Goal: Task Accomplishment & Management: Complete application form

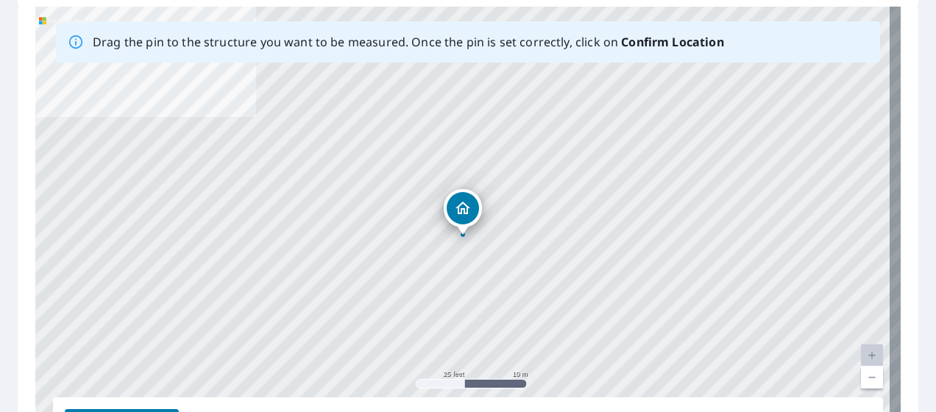
scroll to position [227, 0]
click at [861, 378] on link "Current Level 20, Zoom Out" at bounding box center [872, 377] width 22 height 22
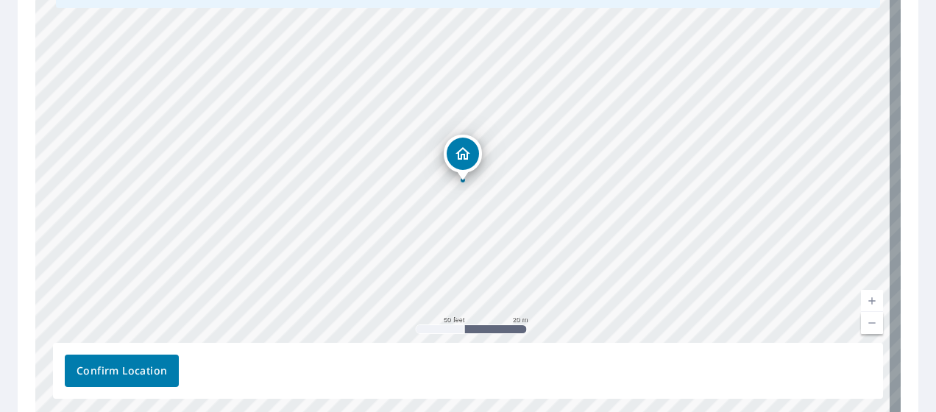
scroll to position [283, 0]
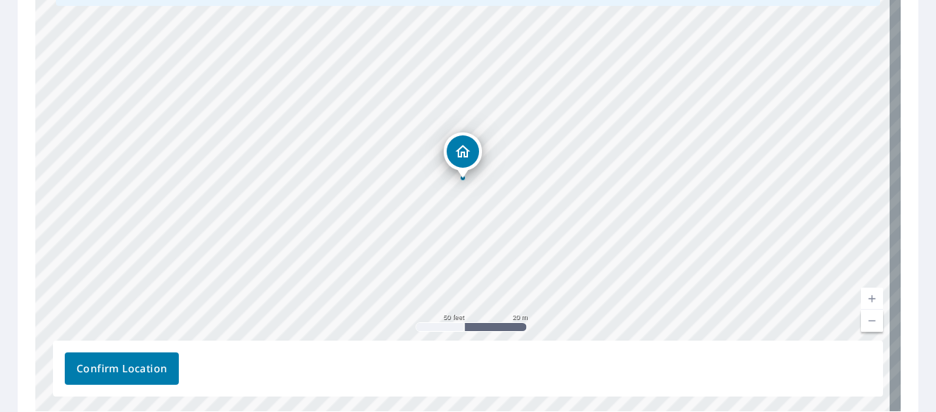
click at [861, 323] on link "Current Level 19, Zoom Out" at bounding box center [872, 321] width 22 height 22
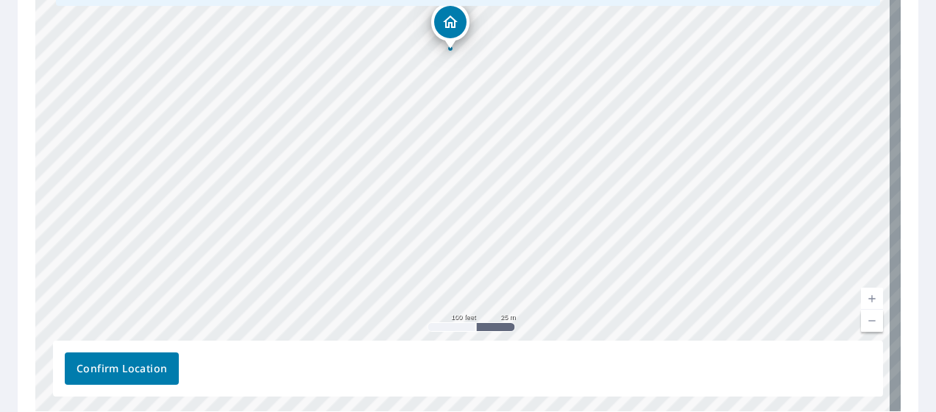
drag, startPoint x: 637, startPoint y: 297, endPoint x: 624, endPoint y: 168, distance: 130.2
click at [624, 168] on div "[STREET_ADDRESS][PERSON_NAME]" at bounding box center [468, 181] width 866 height 462
click at [862, 294] on link "Current Level 18, Zoom In" at bounding box center [872, 299] width 22 height 22
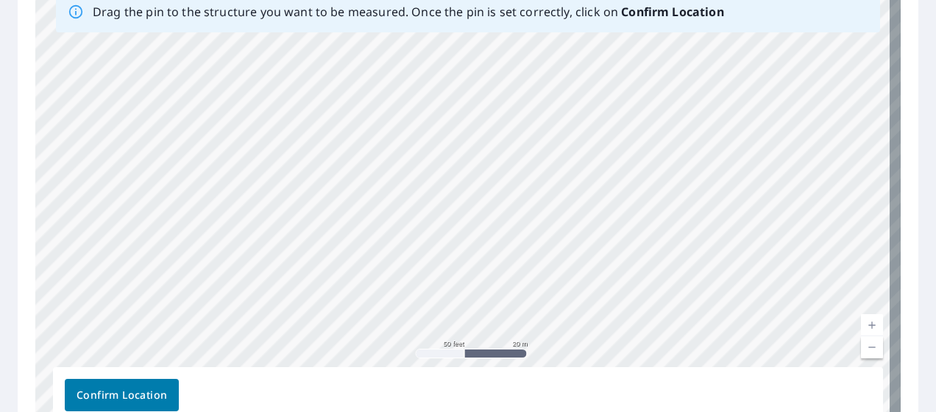
scroll to position [259, 0]
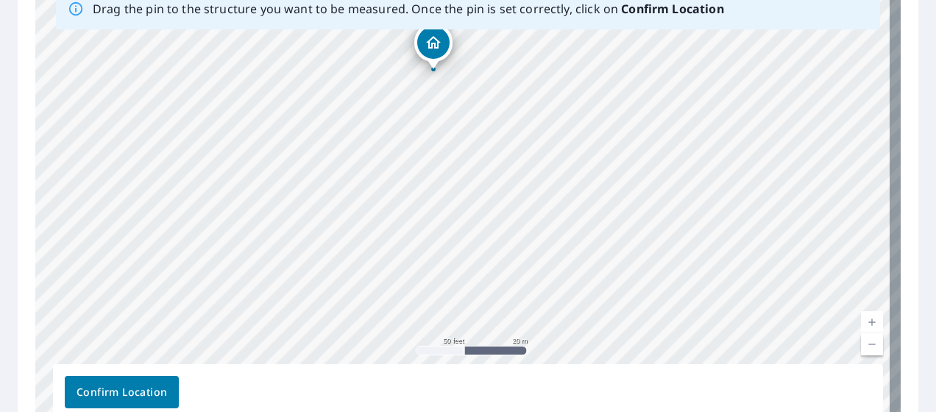
drag, startPoint x: 634, startPoint y: 171, endPoint x: 629, endPoint y: 297, distance: 126.7
click at [629, 297] on div "[STREET_ADDRESS][PERSON_NAME]" at bounding box center [468, 205] width 866 height 462
drag, startPoint x: 605, startPoint y: 107, endPoint x: 550, endPoint y: 29, distance: 95.6
click at [550, 29] on div "Drag the pin to the structure you want to be measured. Once the pin is set corr…" at bounding box center [468, 205] width 866 height 462
click at [666, 339] on div "[STREET_ADDRESS][PERSON_NAME]" at bounding box center [468, 205] width 866 height 462
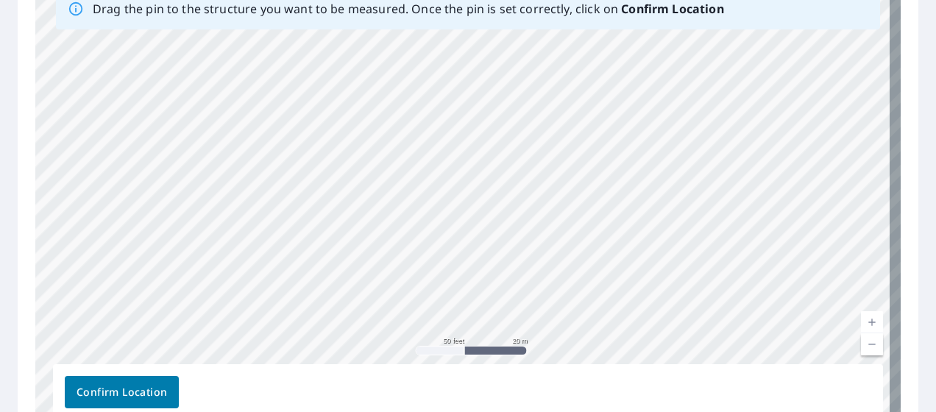
drag, startPoint x: 688, startPoint y: 81, endPoint x: 688, endPoint y: 445, distance: 363.6
click at [688, 411] on html "Dashboard Order History Order Report 67776788 is on hold, unable to identify ad…" at bounding box center [468, 206] width 936 height 412
click at [644, 211] on div "[STREET_ADDRESS][PERSON_NAME]" at bounding box center [468, 205] width 866 height 462
drag, startPoint x: 564, startPoint y: 71, endPoint x: 554, endPoint y: 306, distance: 235.7
click at [554, 306] on div "[STREET_ADDRESS][PERSON_NAME]" at bounding box center [468, 205] width 866 height 462
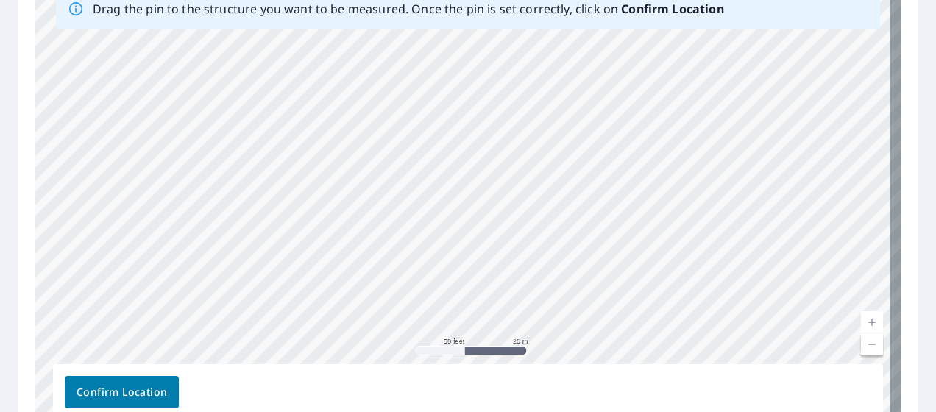
drag, startPoint x: 526, startPoint y: 93, endPoint x: 529, endPoint y: 381, distance: 288.6
click at [529, 381] on div "Drag the pin to the structure you want to be measured. Once the pin is set corr…" at bounding box center [468, 205] width 866 height 462
click at [512, 252] on div "[STREET_ADDRESS][PERSON_NAME]" at bounding box center [468, 205] width 866 height 462
drag, startPoint x: 491, startPoint y: 56, endPoint x: 506, endPoint y: 309, distance: 253.7
click at [506, 309] on div "[STREET_ADDRESS][PERSON_NAME]" at bounding box center [468, 205] width 866 height 462
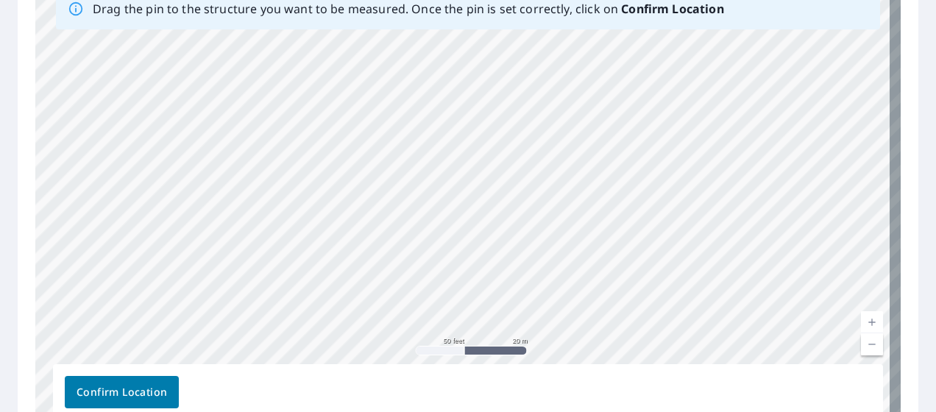
scroll to position [349, 0]
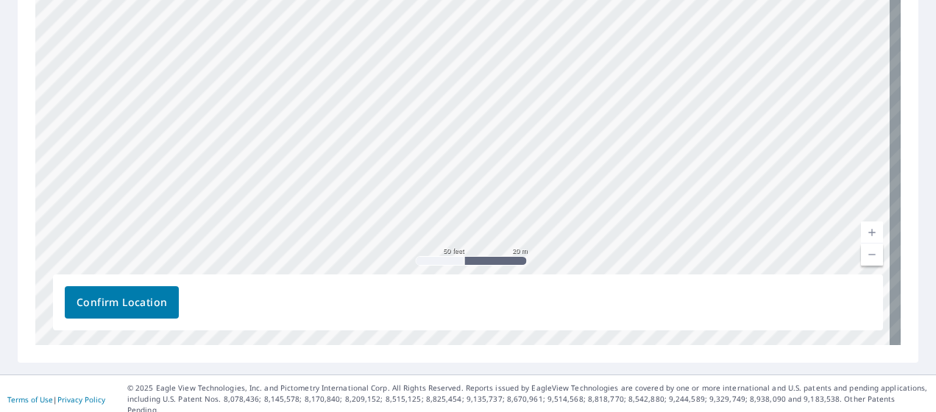
click at [861, 258] on link "Current Level 19, Zoom Out" at bounding box center [872, 255] width 22 height 22
drag, startPoint x: 590, startPoint y: 220, endPoint x: 535, endPoint y: 78, distance: 152.4
click at [535, 78] on div "[STREET_ADDRESS][PERSON_NAME]" at bounding box center [468, 115] width 866 height 462
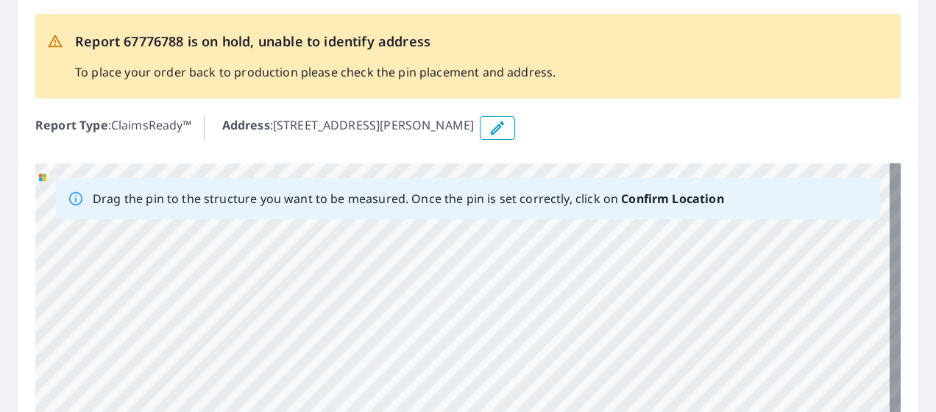
scroll to position [68, 0]
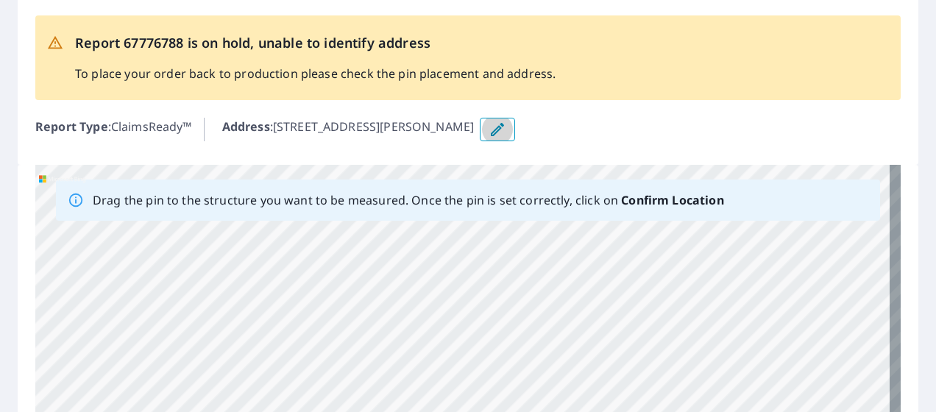
click at [496, 137] on icon "button" at bounding box center [498, 130] width 18 height 18
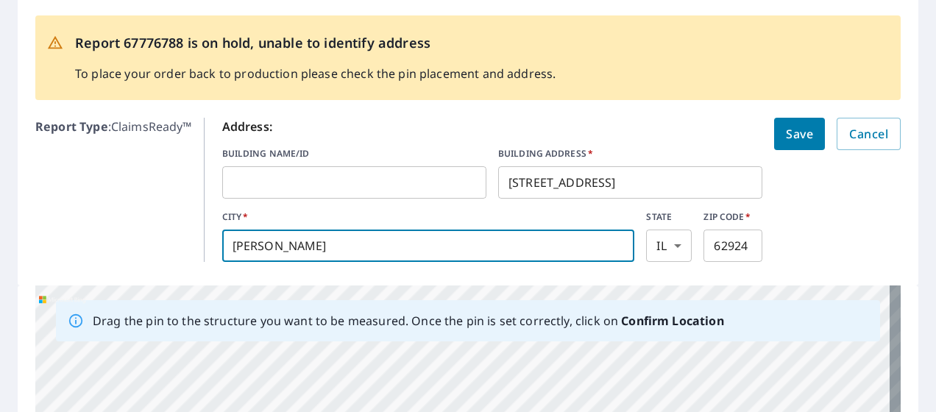
drag, startPoint x: 329, startPoint y: 244, endPoint x: 87, endPoint y: 213, distance: 244.1
click at [87, 213] on div "Report Type : ClaimsReady™ Address: BUILDING NAME/ID ​ BUILDING ADDRESS   * [ST…" at bounding box center [468, 190] width 866 height 156
type input "[PERSON_NAME]"
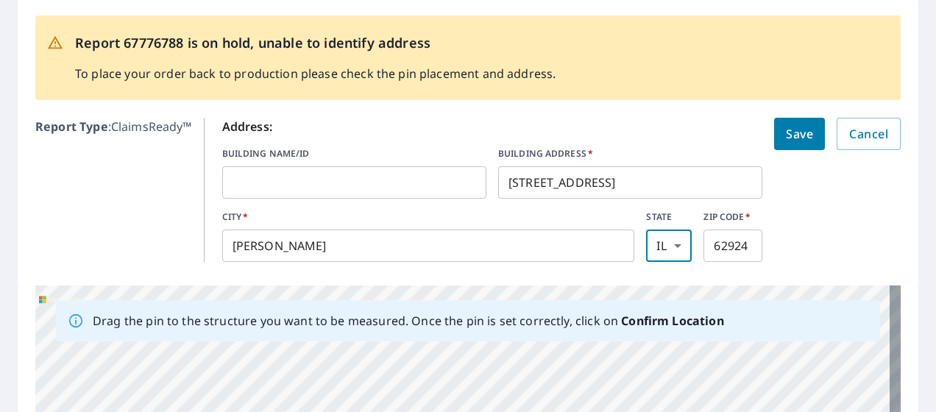
click at [795, 134] on span "Save" at bounding box center [799, 134] width 27 height 21
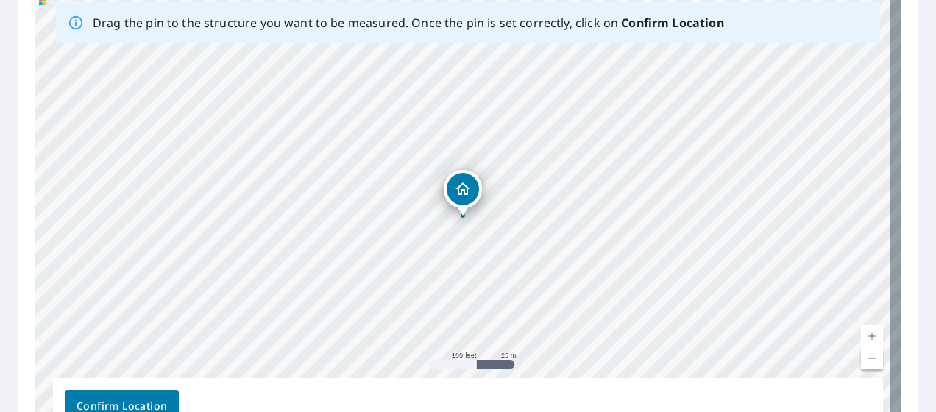
scroll to position [250, 0]
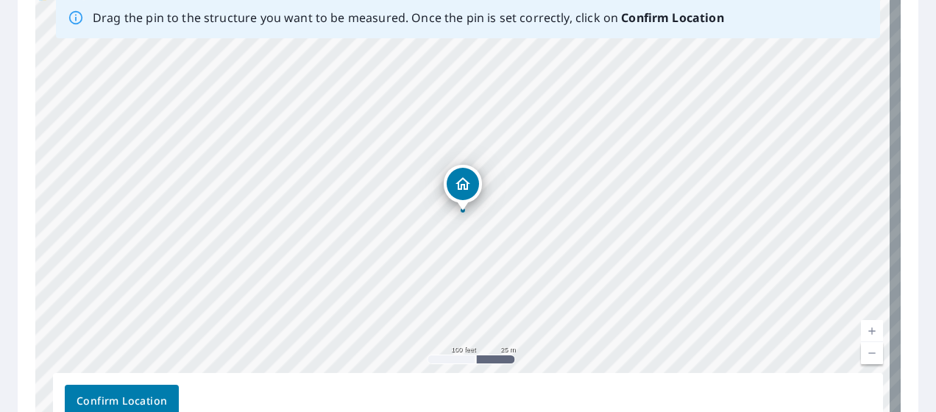
click at [147, 392] on span "Confirm Location" at bounding box center [122, 401] width 91 height 18
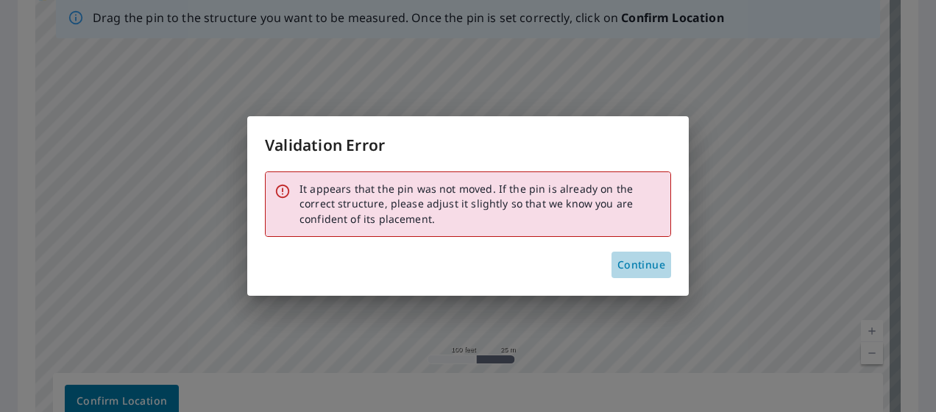
click at [632, 265] on span "Continue" at bounding box center [642, 265] width 48 height 18
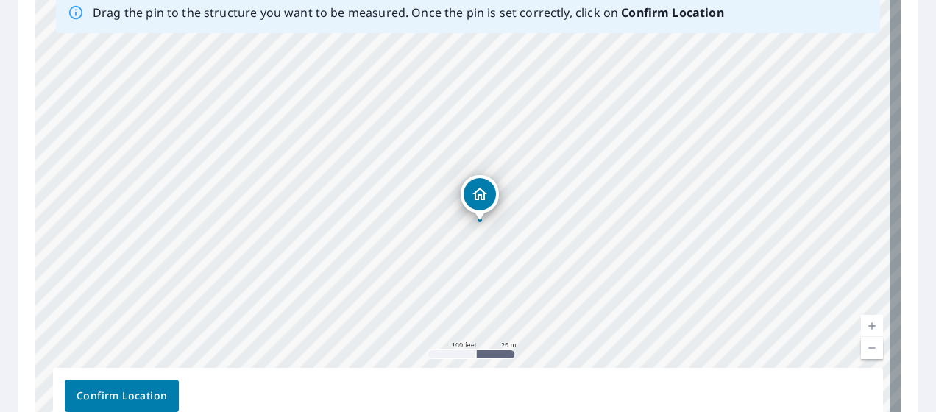
drag, startPoint x: 462, startPoint y: 200, endPoint x: 479, endPoint y: 215, distance: 22.4
click at [146, 380] on button "Confirm Location" at bounding box center [122, 396] width 114 height 32
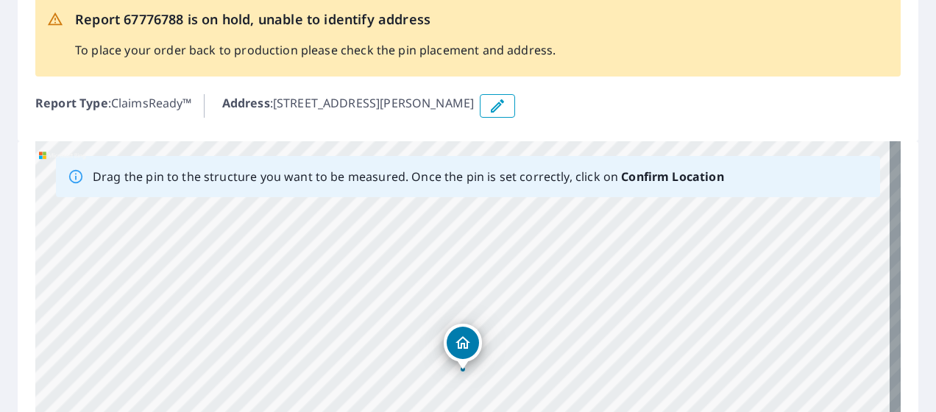
scroll to position [0, 0]
